Goal: Task Accomplishment & Management: Use online tool/utility

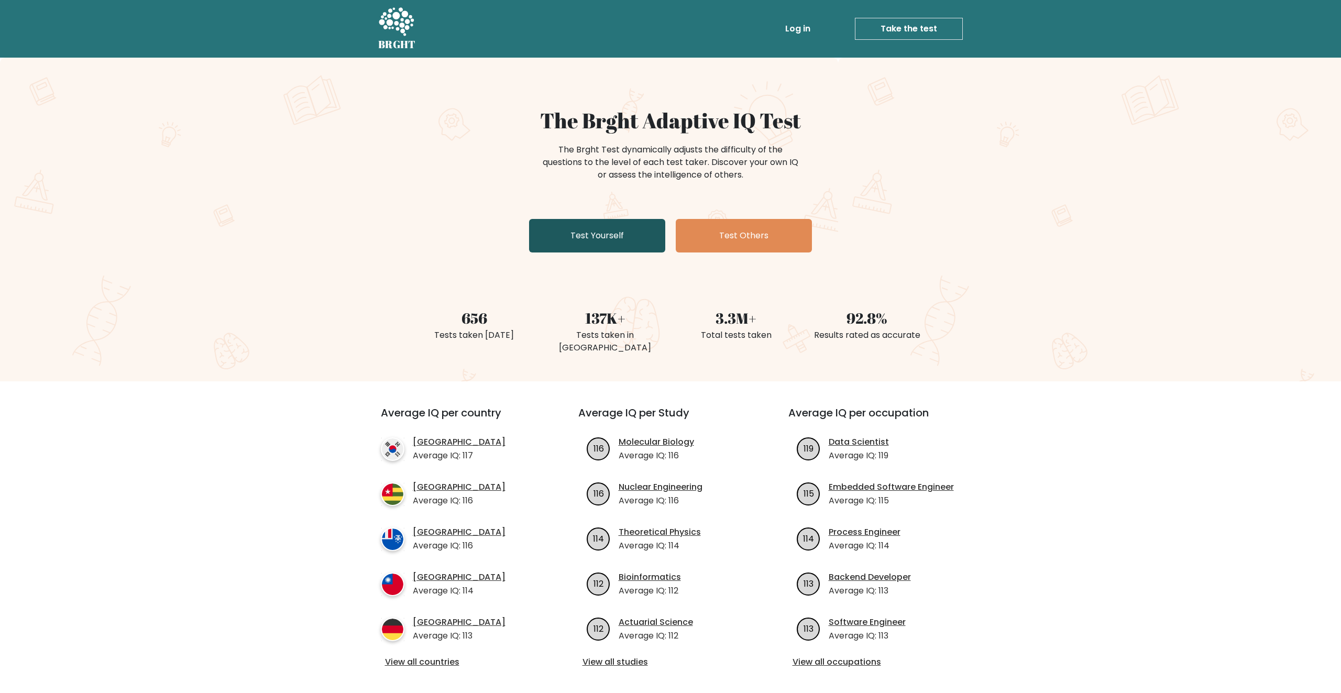
click at [651, 238] on link "Test Yourself" at bounding box center [597, 236] width 136 height 34
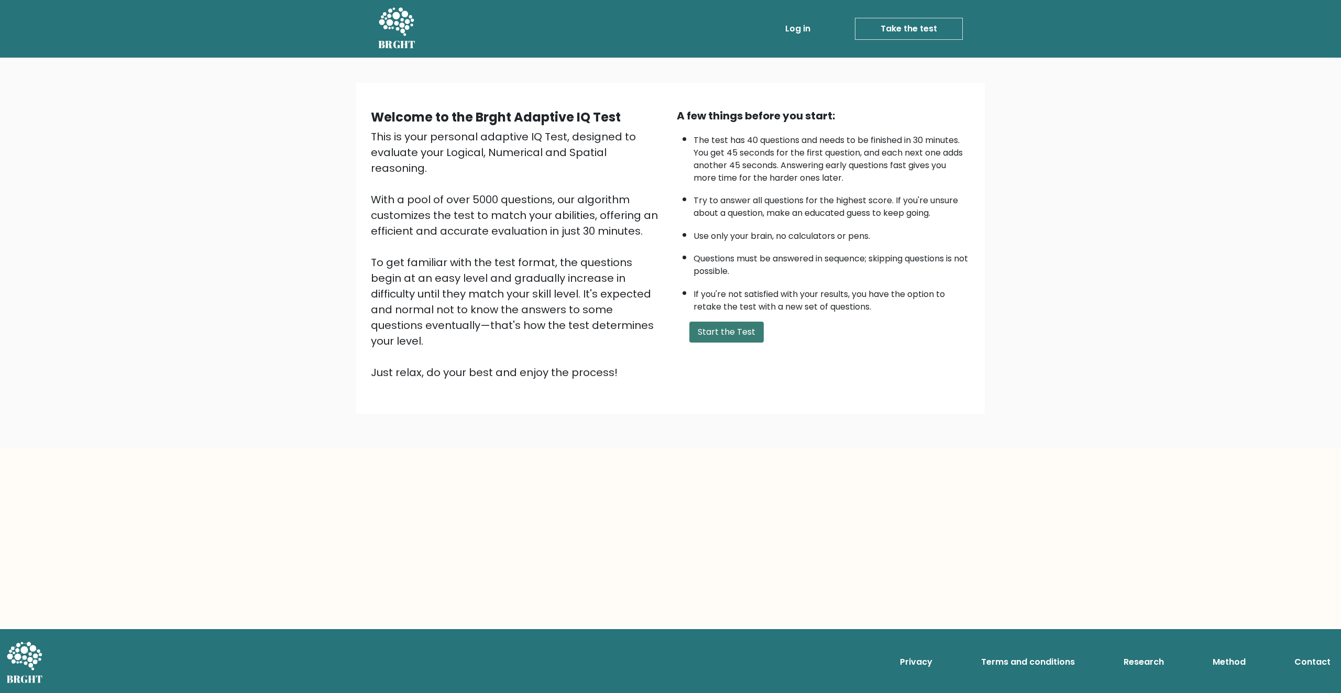
click at [739, 325] on button "Start the Test" at bounding box center [726, 332] width 74 height 21
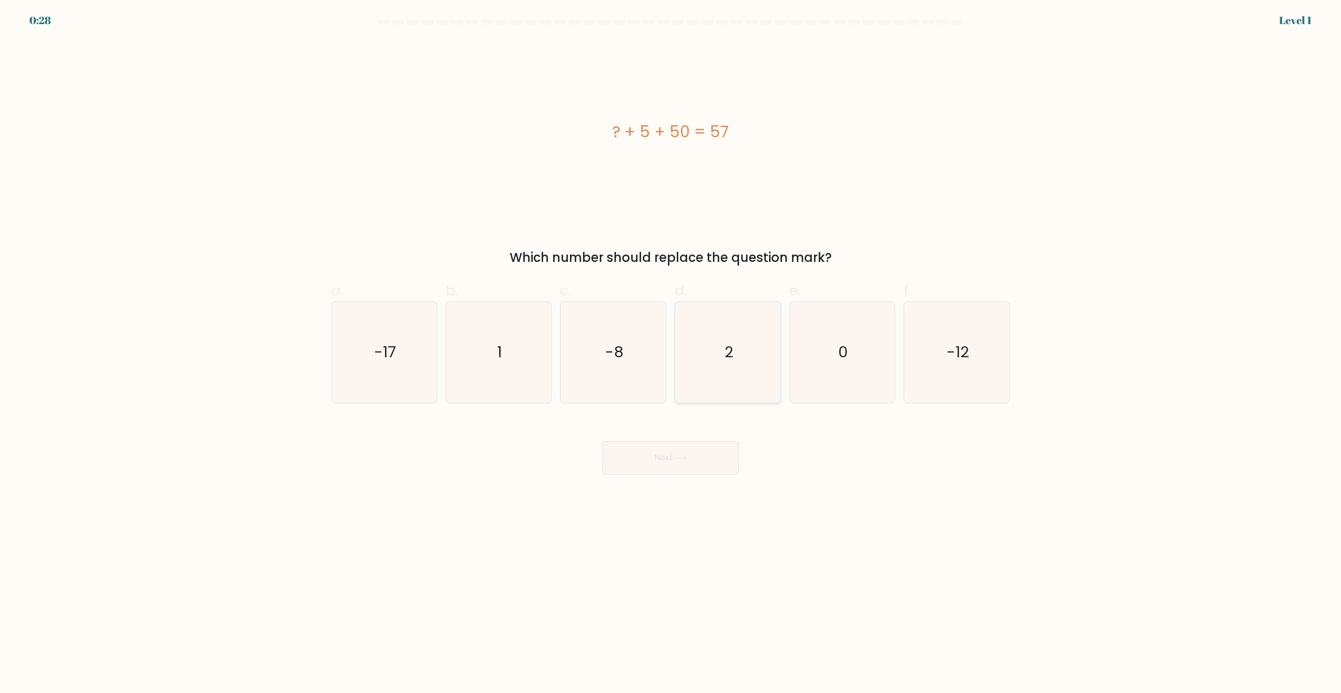
click at [700, 341] on icon "2" at bounding box center [727, 352] width 101 height 101
click at [671, 347] on input "d. 2" at bounding box center [670, 350] width 1 height 7
radio input "true"
click at [704, 450] on button "Next" at bounding box center [670, 458] width 136 height 34
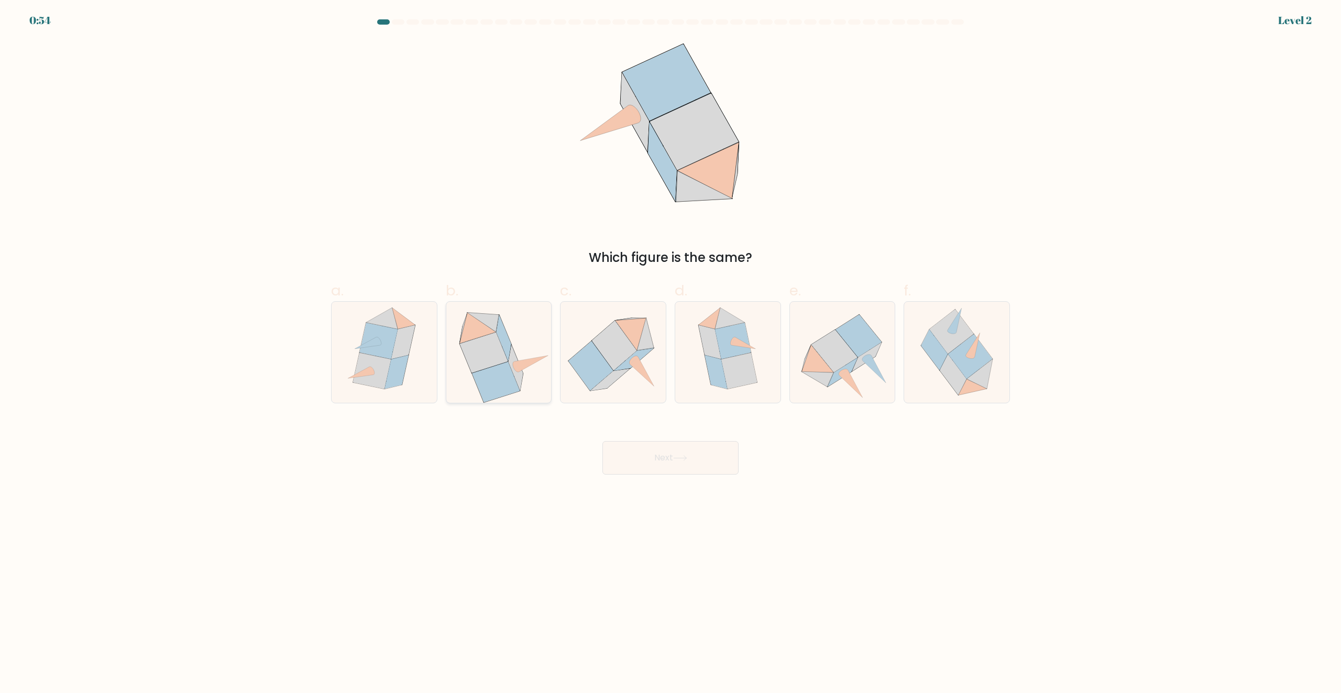
click at [531, 359] on icon at bounding box center [531, 364] width 34 height 16
click at [670, 354] on input "b." at bounding box center [670, 350] width 1 height 7
radio input "true"
click at [663, 469] on button "Next" at bounding box center [670, 458] width 136 height 34
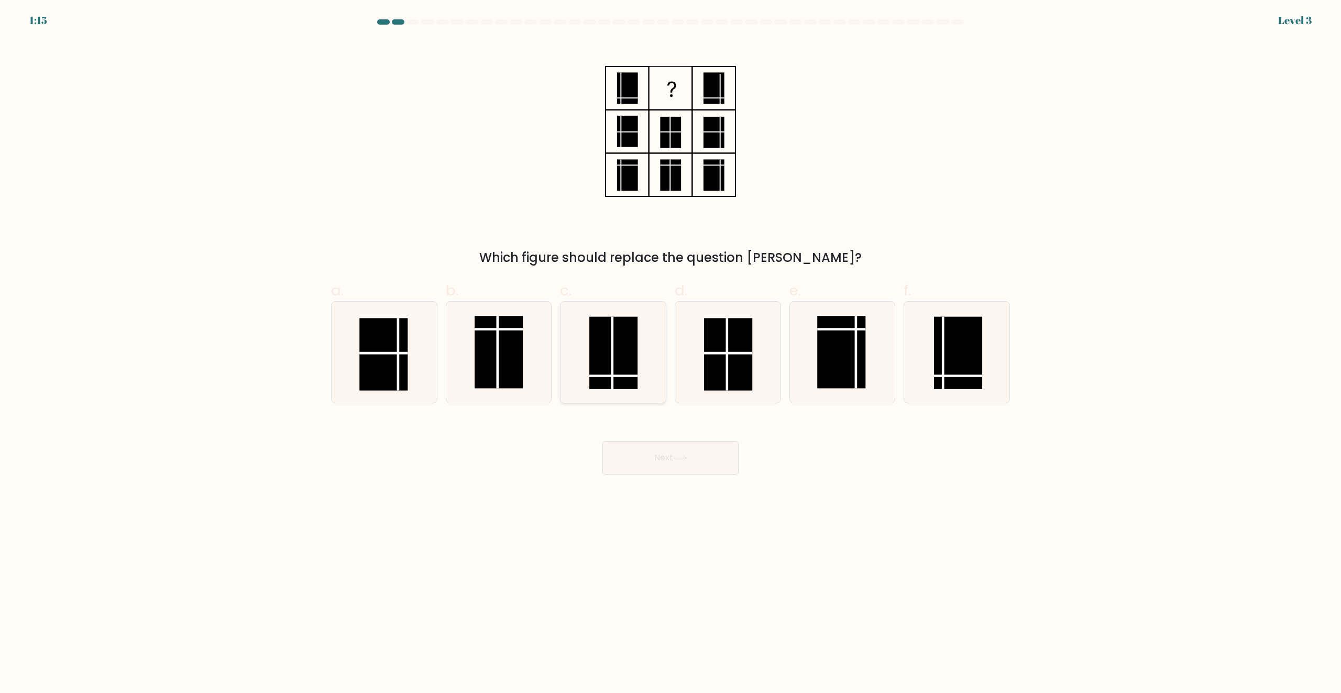
click at [614, 345] on rect at bounding box center [613, 353] width 48 height 72
click at [670, 347] on input "c." at bounding box center [670, 350] width 1 height 7
radio input "true"
click at [687, 462] on button "Next" at bounding box center [670, 458] width 136 height 34
